Goal: Task Accomplishment & Management: Use online tool/utility

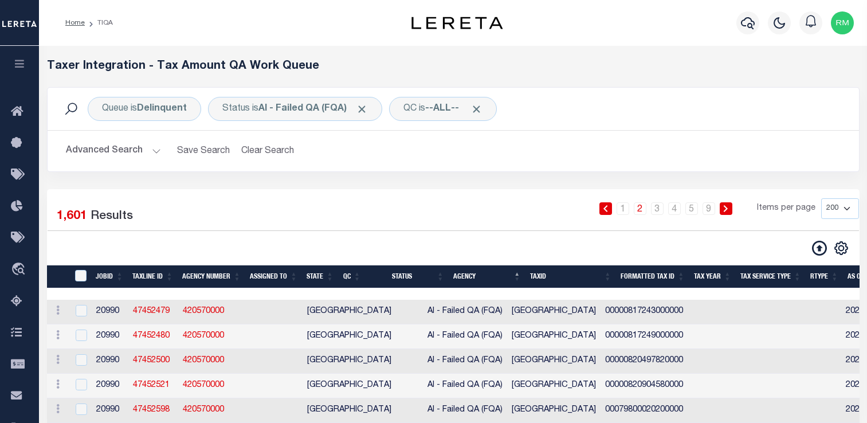
select select "200"
click at [692, 213] on link "5" at bounding box center [691, 208] width 13 height 13
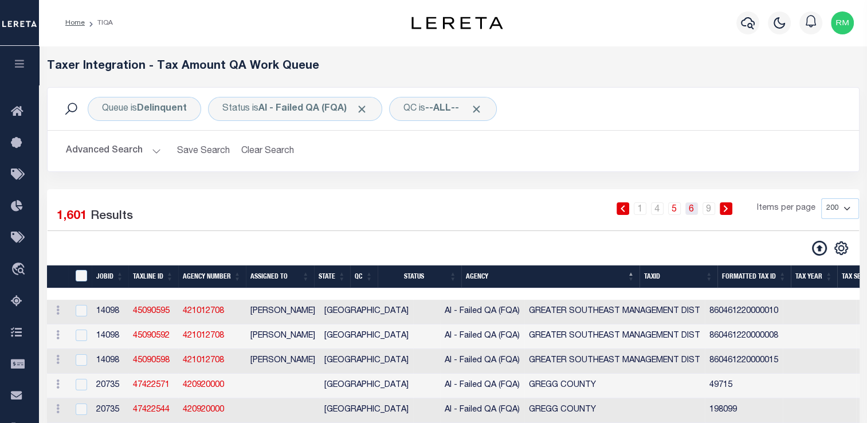
click at [697, 211] on link "6" at bounding box center [691, 208] width 13 height 13
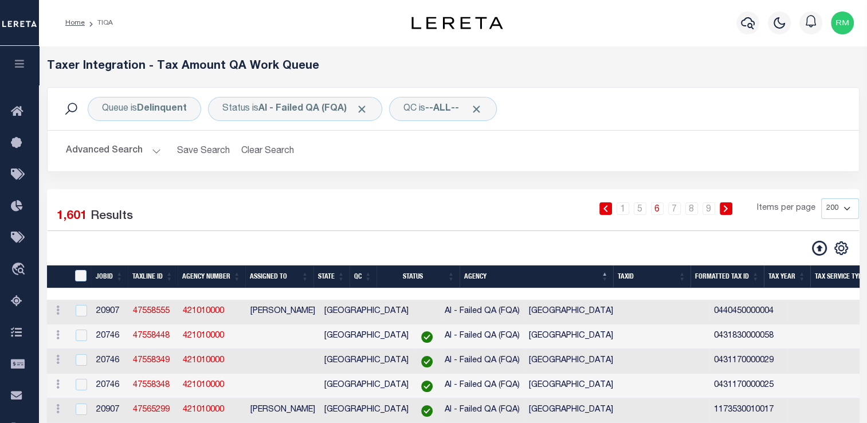
click at [703, 210] on li "9" at bounding box center [708, 208] width 17 height 13
click at [691, 212] on link "8" at bounding box center [691, 208] width 13 height 13
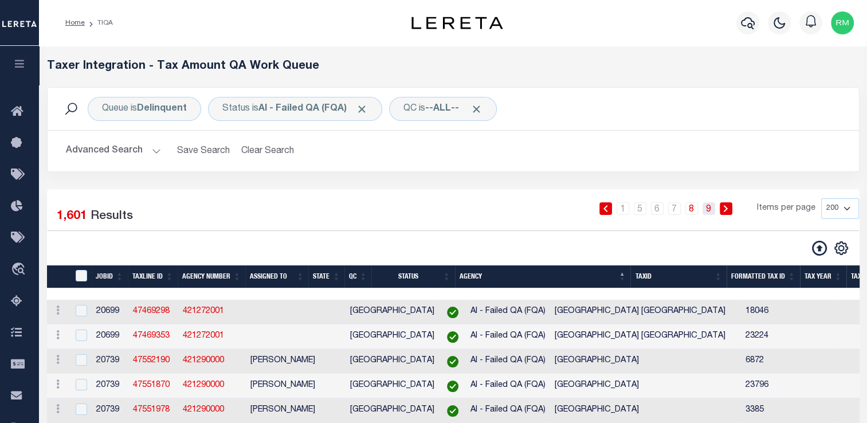
click at [708, 210] on link "9" at bounding box center [708, 208] width 13 height 13
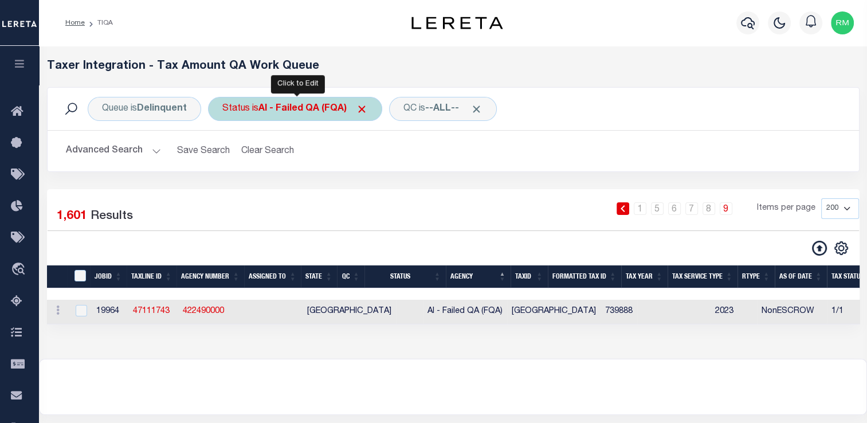
click at [254, 113] on div "Status is AI - Failed QA (FQA)" at bounding box center [295, 109] width 174 height 24
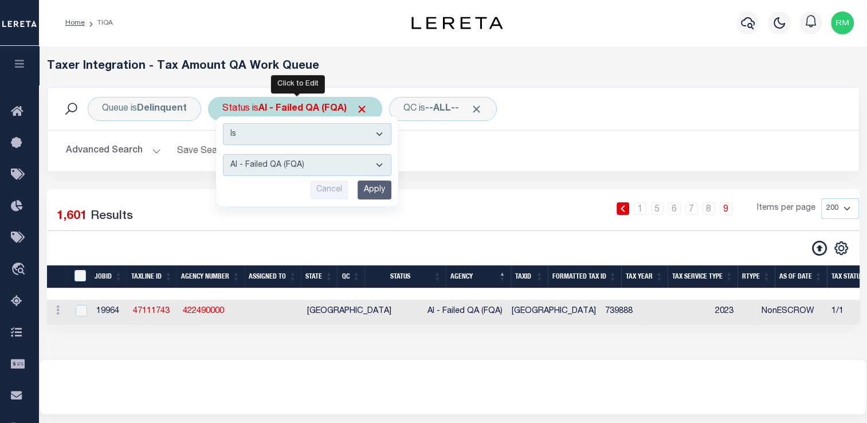
click at [265, 166] on select "AI - Bot Exception (ERR) AI - Bot Running (PLA) AI - Failed QA (FQA) AI - Prep …" at bounding box center [307, 165] width 168 height 22
select select "PLA"
click at [223, 154] on select "AI - Bot Exception (ERR) AI - Bot Running (PLA) AI - Failed QA (FQA) AI - Prep …" at bounding box center [307, 165] width 168 height 22
click at [378, 187] on input "Apply" at bounding box center [374, 189] width 34 height 19
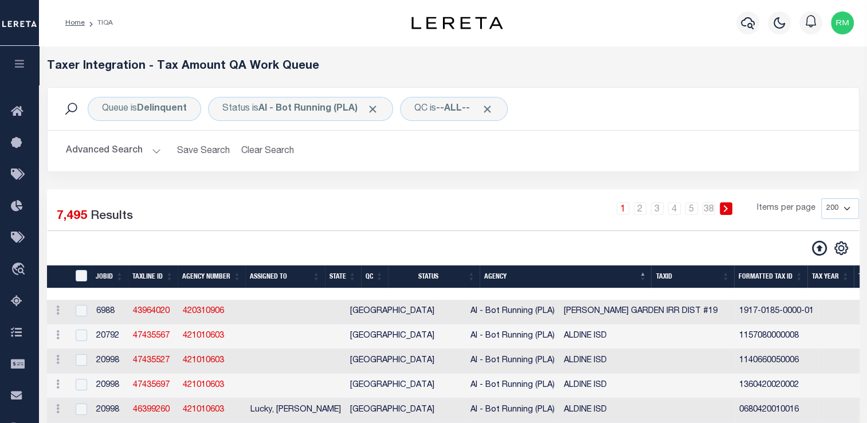
click at [150, 155] on button "Advanced Search" at bounding box center [113, 151] width 95 height 22
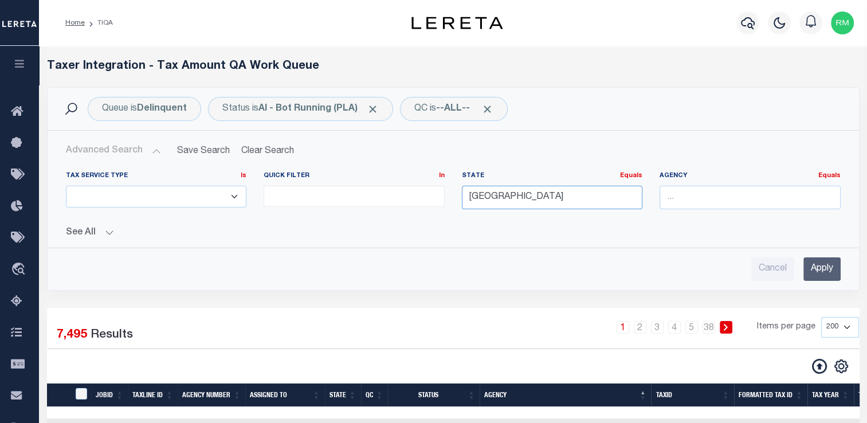
drag, startPoint x: 495, startPoint y: 200, endPoint x: 436, endPoint y: 198, distance: 58.5
click at [436, 198] on div "Tax Service Type Is Is Contains ESCROW NonESCROW Quick Filter In In View Only L…" at bounding box center [453, 194] width 792 height 47
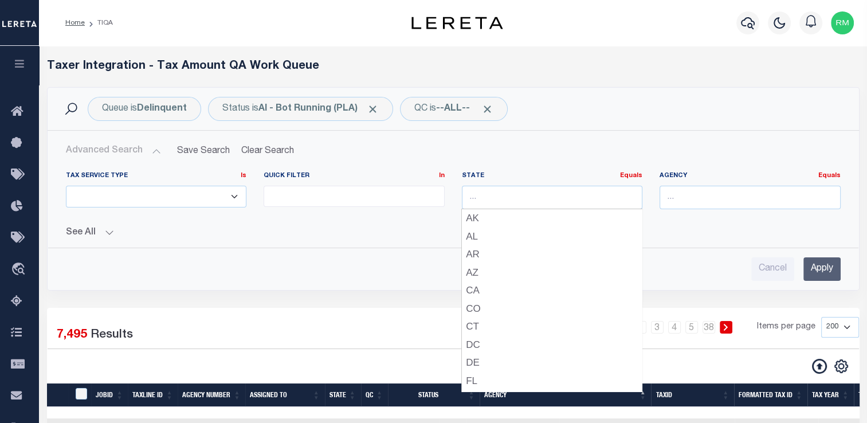
click at [820, 270] on input "Apply" at bounding box center [821, 268] width 37 height 23
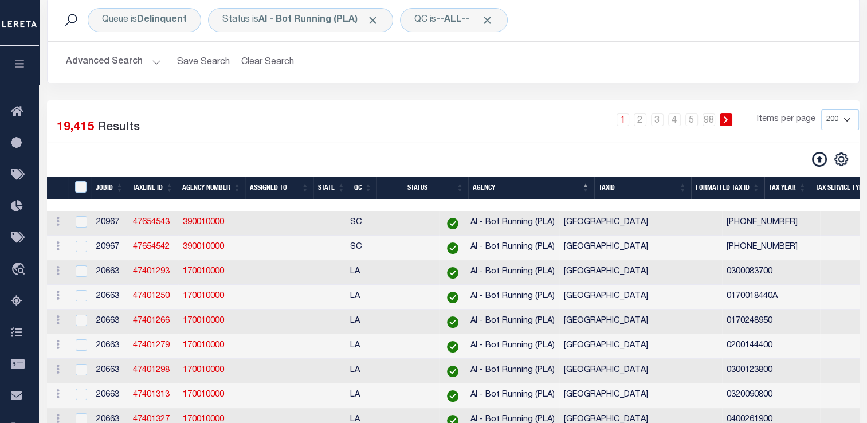
scroll to position [89, 0]
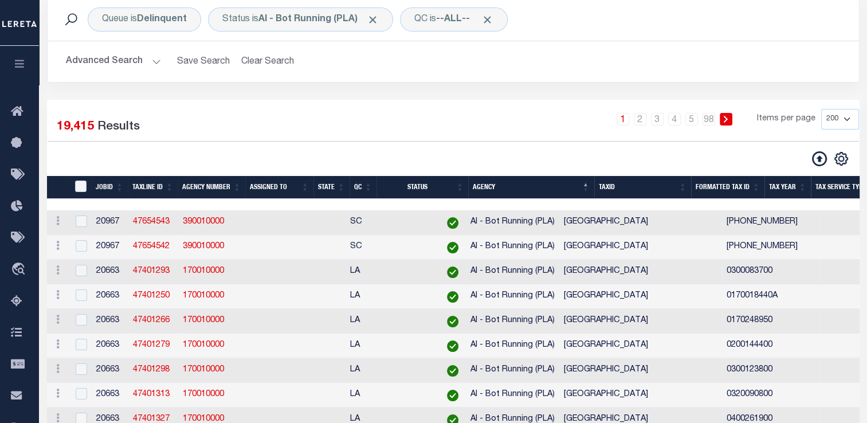
click at [344, 186] on th "State" at bounding box center [331, 187] width 36 height 23
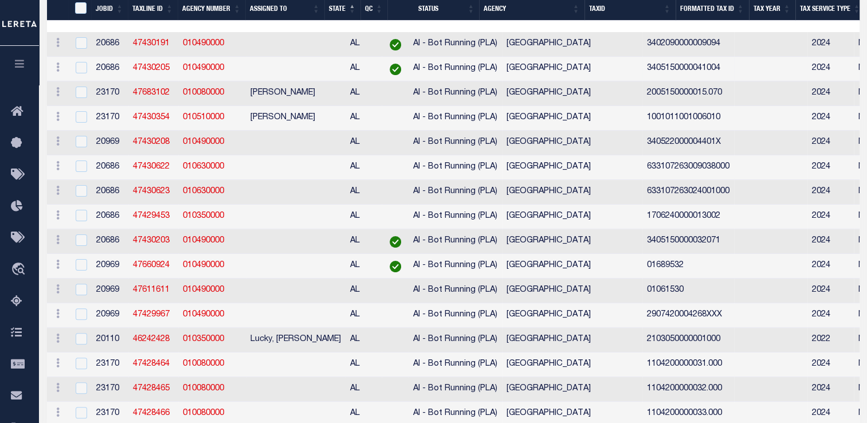
scroll to position [76, 0]
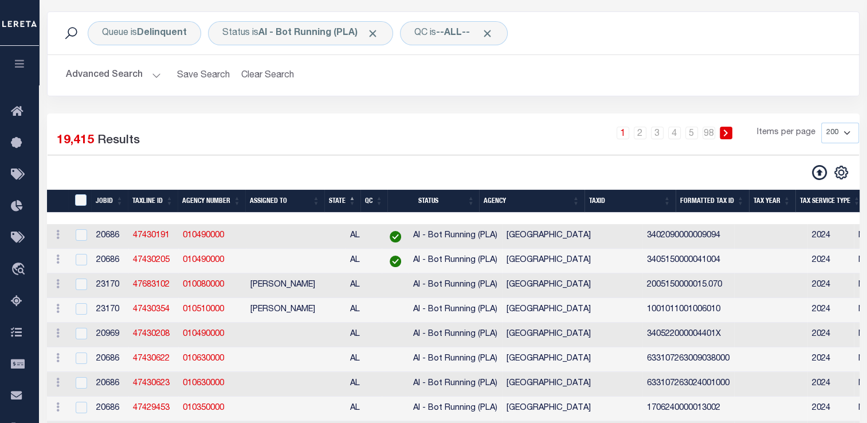
click at [577, 200] on th "Agency" at bounding box center [531, 201] width 105 height 23
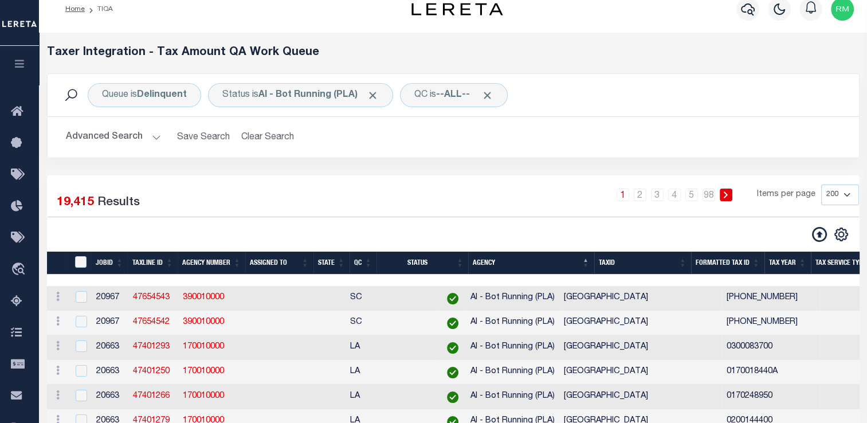
scroll to position [71, 0]
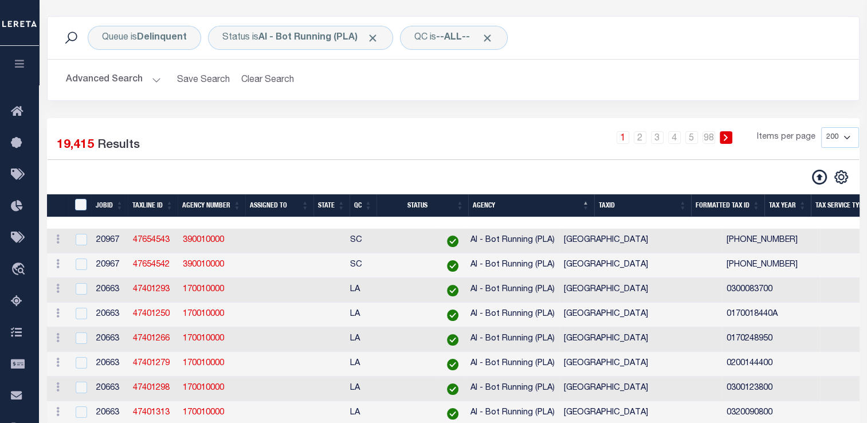
click at [147, 80] on button "Advanced Search" at bounding box center [113, 80] width 95 height 22
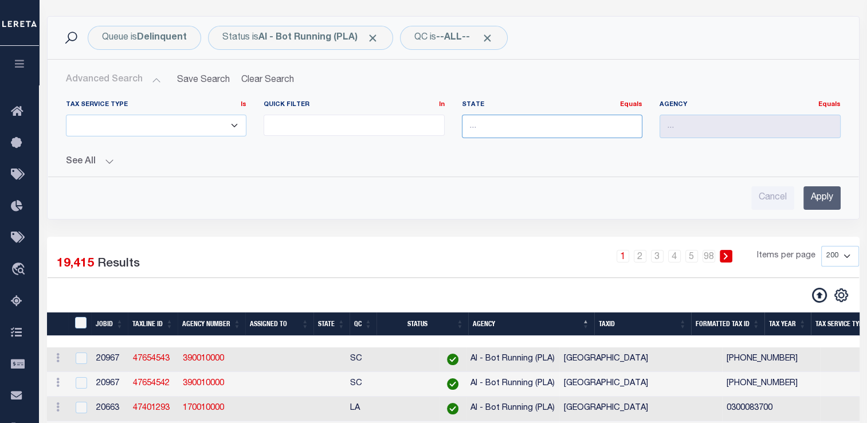
click at [488, 129] on input "text" at bounding box center [552, 126] width 181 height 23
click at [490, 141] on div "AL" at bounding box center [552, 147] width 180 height 18
type input "AL"
click at [828, 206] on input "Apply" at bounding box center [821, 197] width 37 height 23
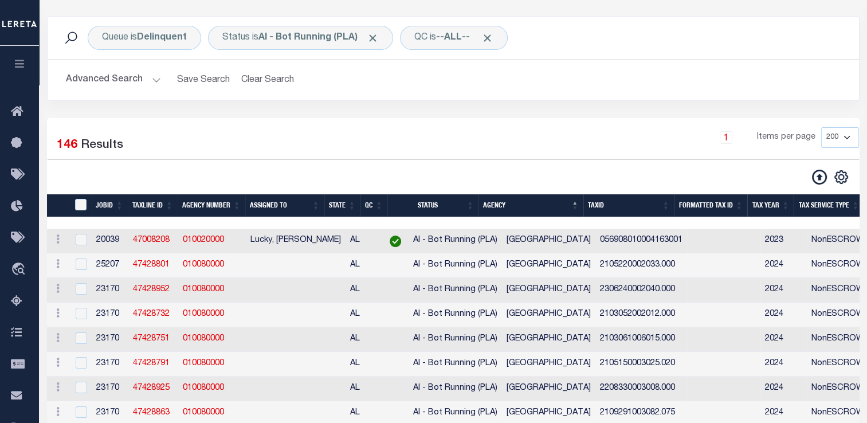
click at [580, 204] on th "Agency" at bounding box center [530, 205] width 105 height 23
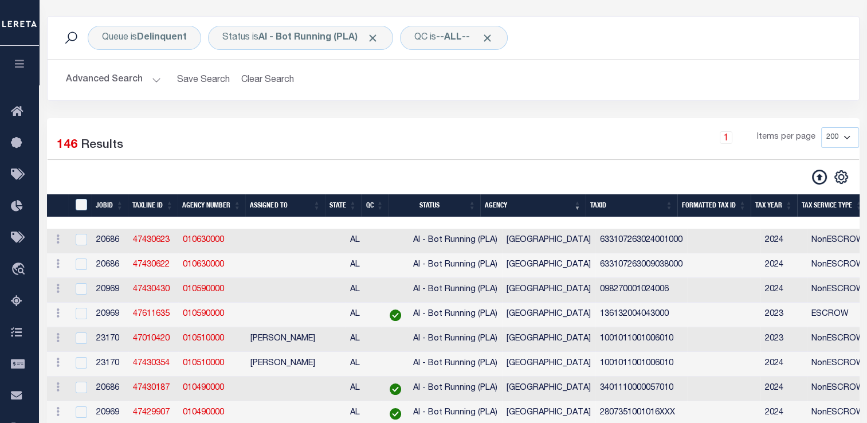
click at [577, 204] on th "Agency" at bounding box center [532, 205] width 105 height 23
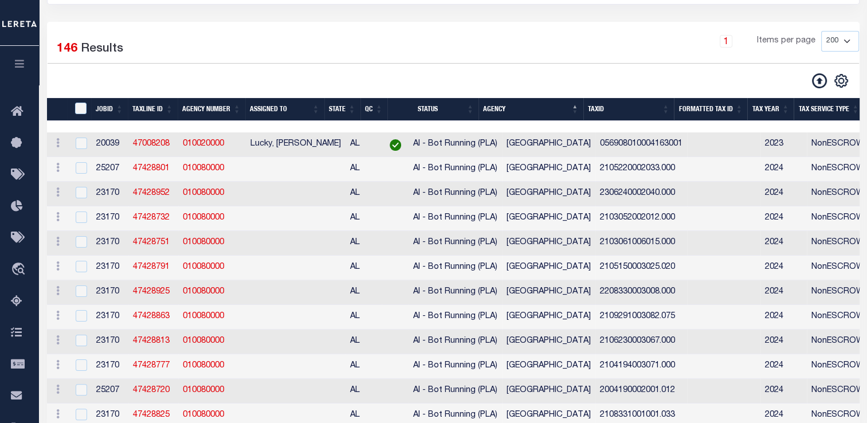
scroll to position [170, 0]
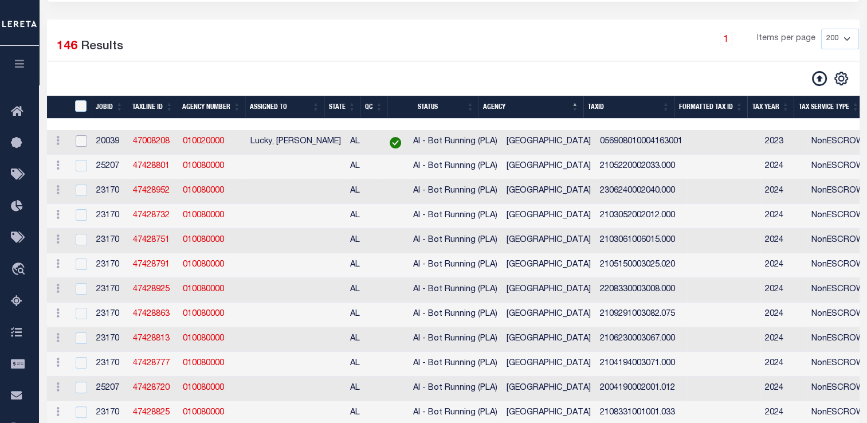
click at [78, 143] on input "checkbox" at bounding box center [81, 140] width 11 height 11
checkbox input "true"
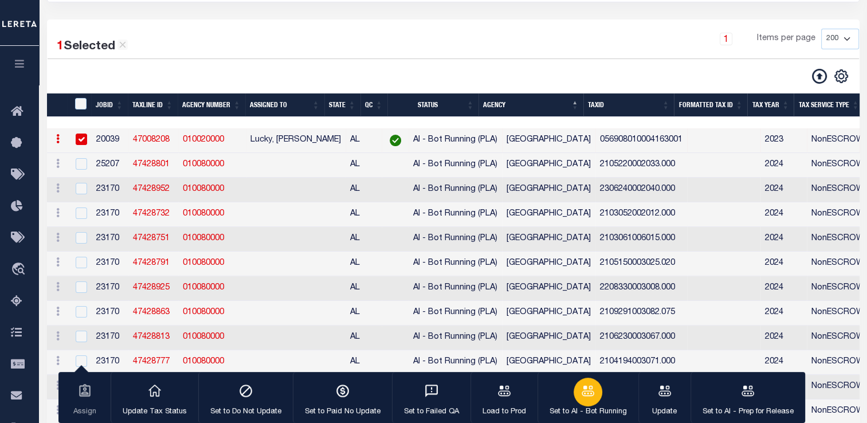
click at [581, 387] on icon "button" at bounding box center [587, 390] width 13 height 10
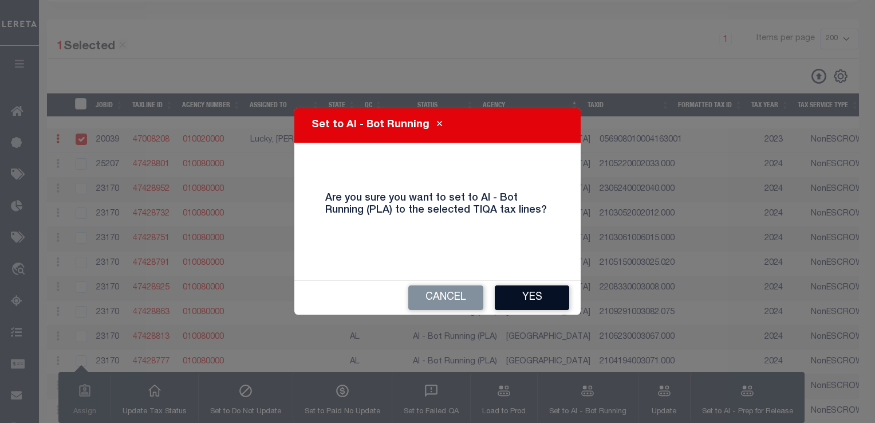
click at [520, 297] on button "Yes" at bounding box center [532, 297] width 74 height 25
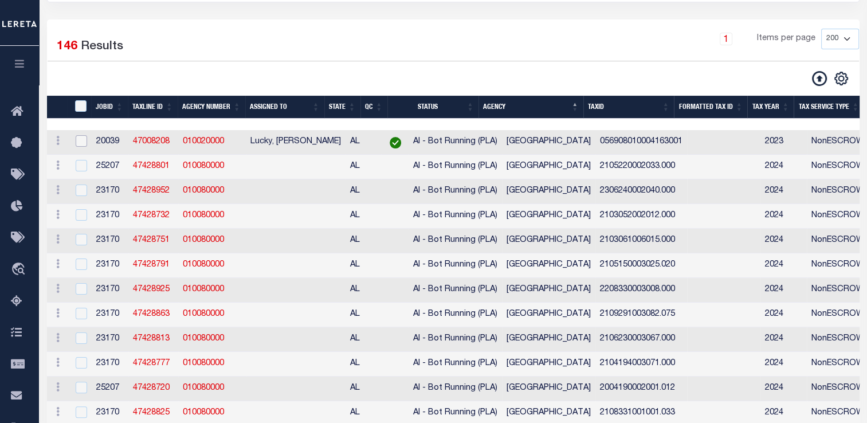
click at [80, 143] on input "checkbox" at bounding box center [81, 140] width 11 height 11
checkbox input "true"
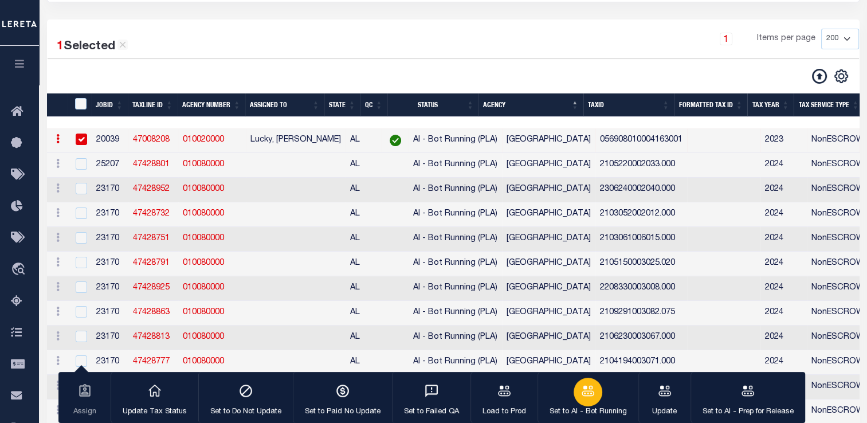
click at [581, 393] on icon "button" at bounding box center [587, 390] width 13 height 10
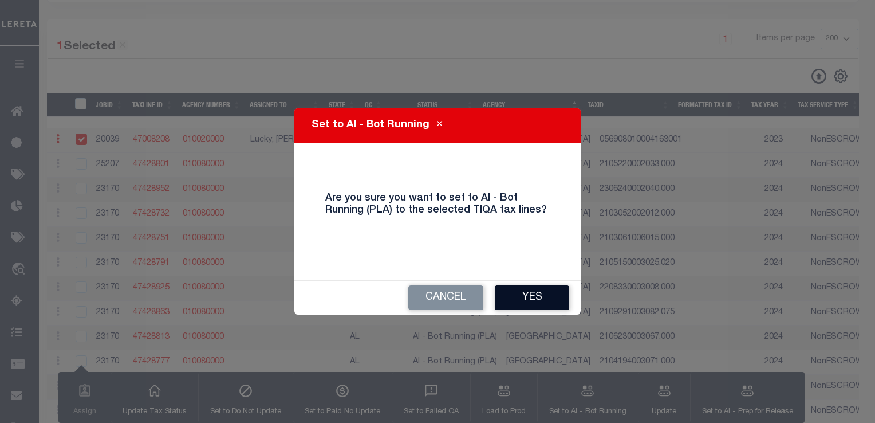
click at [528, 299] on button "Yes" at bounding box center [532, 297] width 74 height 25
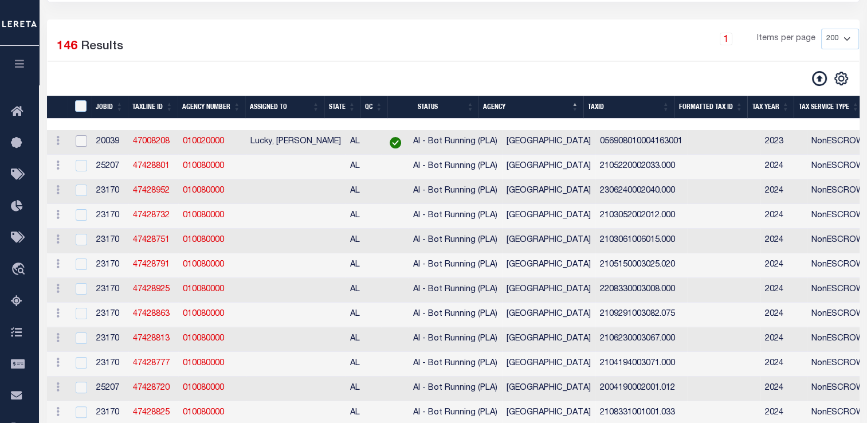
click at [81, 144] on input "checkbox" at bounding box center [81, 140] width 11 height 11
checkbox input "true"
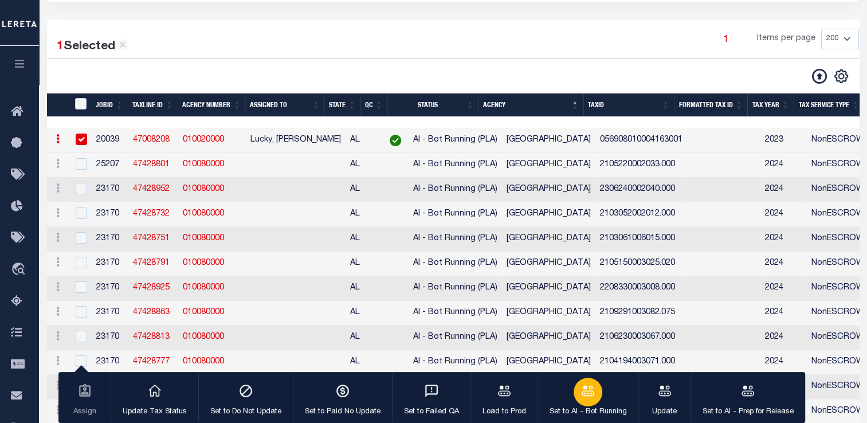
click at [600, 394] on button "Set to AI - Bot Running" at bounding box center [587, 398] width 101 height 52
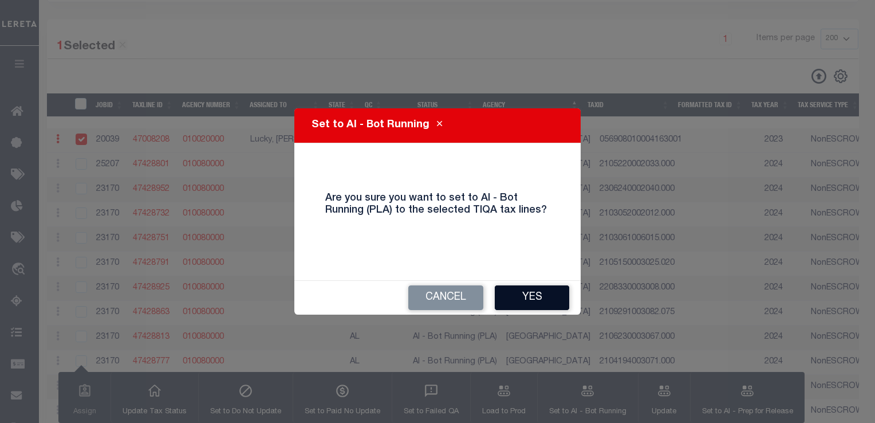
click at [533, 296] on button "Yes" at bounding box center [532, 297] width 74 height 25
